Goal: Check status: Check status

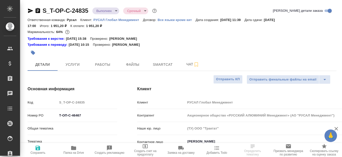
select select "RU"
type input "Журавлева Александра"
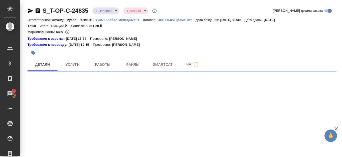
select select "RU"
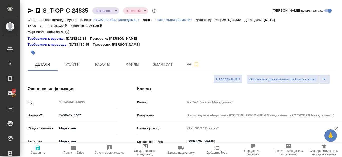
type textarea "x"
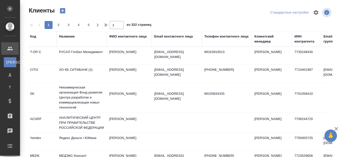
select select "RU"
